Goal: Task Accomplishment & Management: Manage account settings

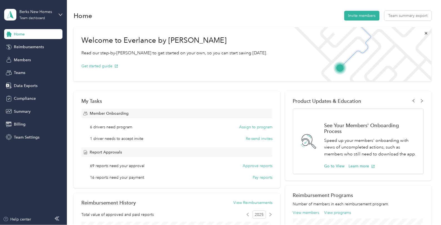
scroll to position [92, 0]
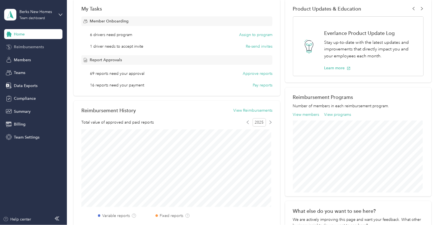
click at [28, 43] on div "Reimbursements" at bounding box center [33, 47] width 58 height 10
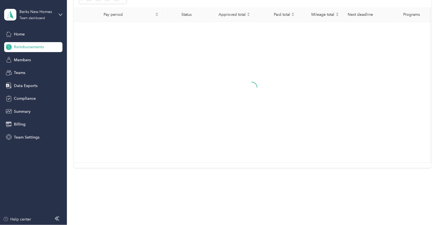
scroll to position [26, 0]
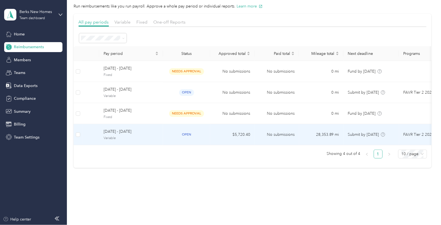
click at [115, 129] on span "[DATE] - [DATE]" at bounding box center [131, 132] width 55 height 6
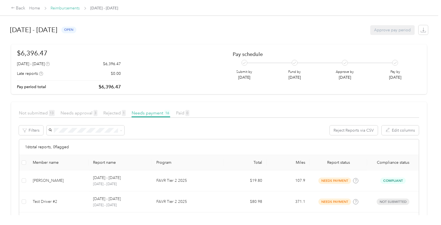
click at [59, 9] on link "Reimbursements" at bounding box center [65, 8] width 29 height 5
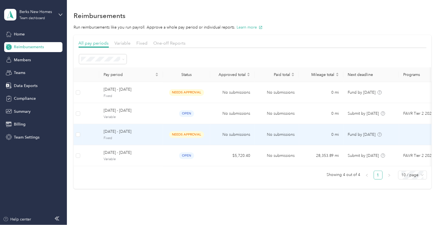
click at [126, 134] on span "[DATE] - [DATE]" at bounding box center [131, 132] width 55 height 6
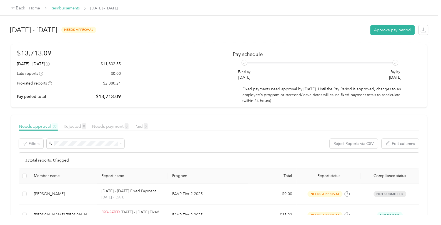
click at [64, 7] on link "Reimbursements" at bounding box center [65, 8] width 29 height 5
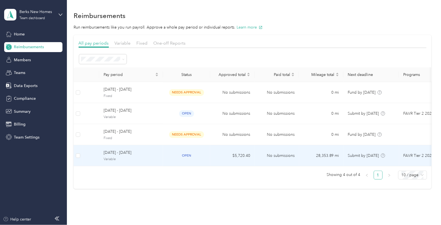
click at [136, 152] on span "[DATE] - [DATE]" at bounding box center [131, 153] width 55 height 6
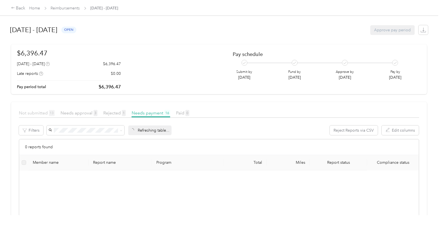
click at [37, 112] on span "Not submitted 13" at bounding box center [37, 112] width 36 height 5
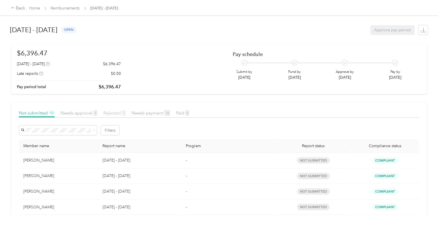
click at [111, 112] on span "Rejected 1" at bounding box center [114, 112] width 22 height 5
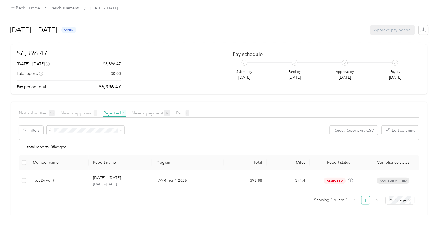
click at [81, 114] on span "Needs approval 3" at bounding box center [78, 112] width 37 height 5
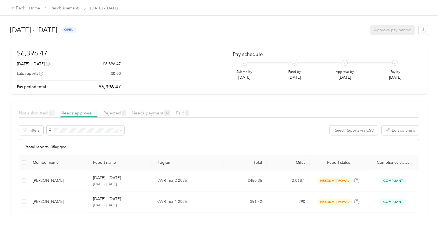
click at [36, 111] on span "Not submitted 13" at bounding box center [37, 112] width 36 height 5
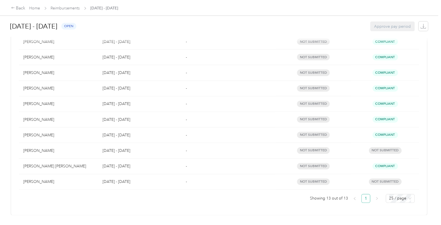
scroll to position [171, 0]
click at [66, 8] on link "Reimbursements" at bounding box center [65, 8] width 29 height 5
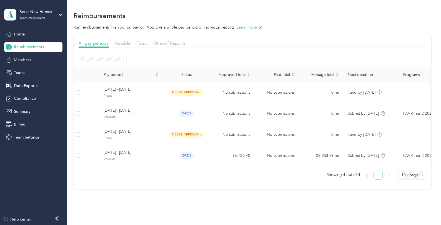
click at [27, 57] on span "Members" at bounding box center [22, 60] width 17 height 6
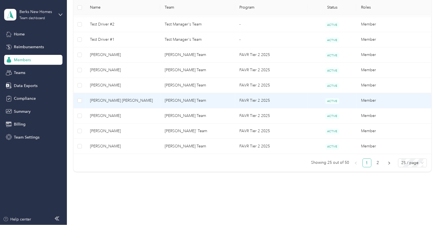
scroll to position [390, 0]
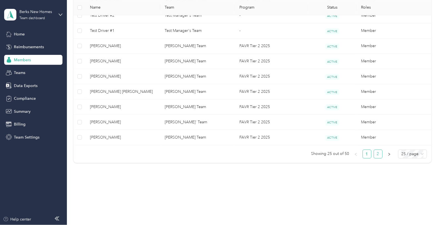
click at [375, 157] on link "2" at bounding box center [378, 154] width 8 height 8
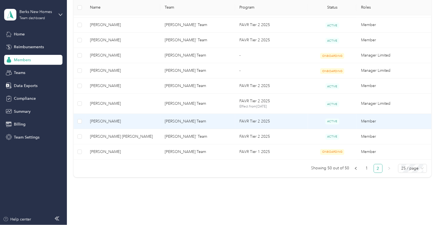
click at [119, 119] on span "[PERSON_NAME]" at bounding box center [123, 121] width 66 height 6
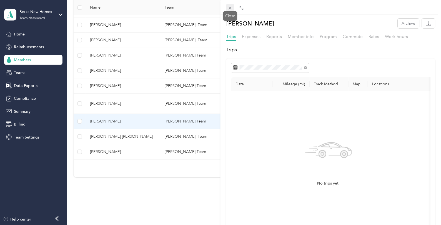
click at [229, 8] on icon at bounding box center [230, 8] width 5 height 5
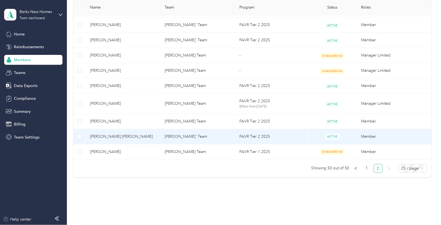
click at [119, 139] on span "[PERSON_NAME] [PERSON_NAME]" at bounding box center [123, 137] width 66 height 6
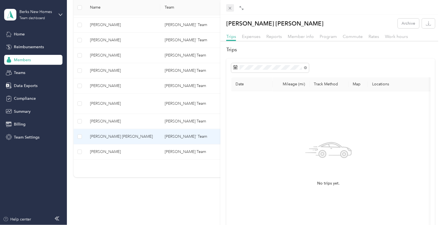
click at [229, 8] on icon at bounding box center [230, 8] width 3 height 3
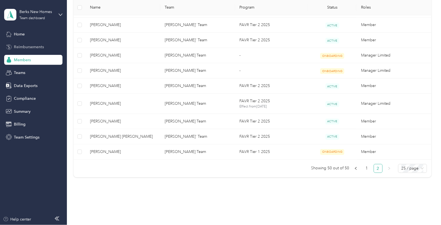
click at [30, 45] on span "Reimbursements" at bounding box center [29, 47] width 30 height 6
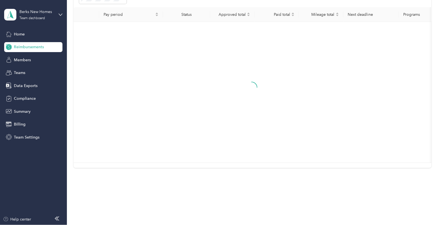
scroll to position [26, 0]
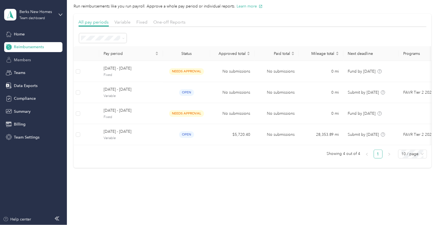
click at [26, 59] on span "Members" at bounding box center [22, 60] width 17 height 6
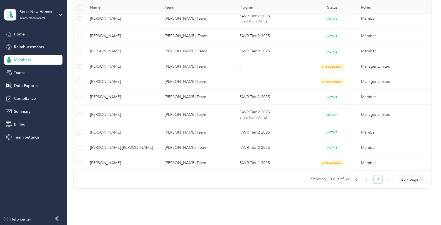
scroll to position [390, 0]
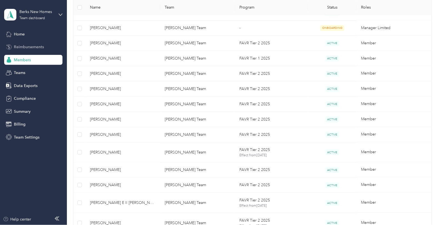
click at [26, 46] on span "Reimbursements" at bounding box center [29, 47] width 30 height 6
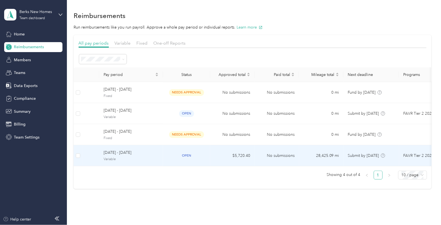
click at [116, 154] on span "[DATE] - [DATE]" at bounding box center [131, 153] width 55 height 6
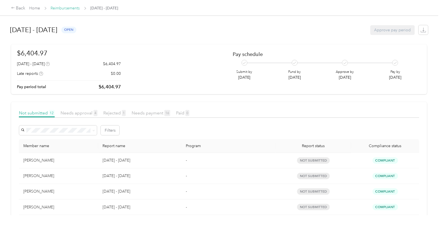
click at [64, 9] on link "Reimbursements" at bounding box center [65, 8] width 29 height 5
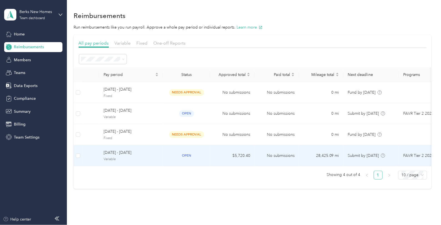
click at [140, 156] on span "[DATE] - [DATE]" at bounding box center [131, 153] width 55 height 6
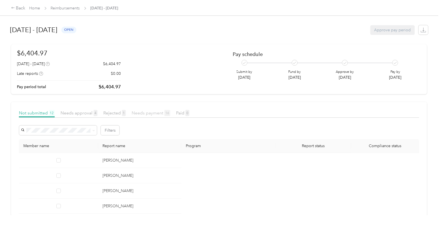
click at [148, 113] on span "Needs payment 16" at bounding box center [151, 112] width 39 height 5
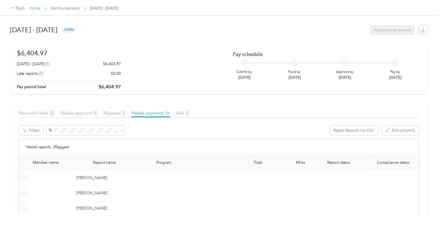
click at [32, 9] on link "Home" at bounding box center [34, 8] width 11 height 5
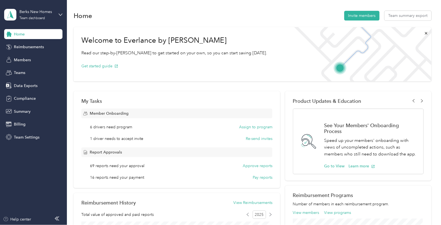
click at [58, 14] on div "Berks New Homes Team dashboard" at bounding box center [33, 14] width 58 height 19
click at [28, 69] on div "Log out" at bounding box center [19, 71] width 21 height 6
